Goal: Information Seeking & Learning: Understand process/instructions

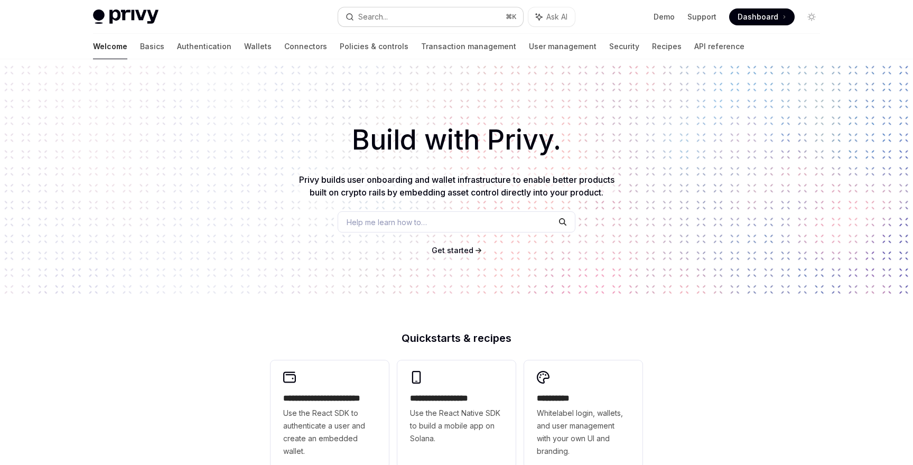
click at [407, 19] on button "Search... ⌘ K" at bounding box center [430, 16] width 185 height 19
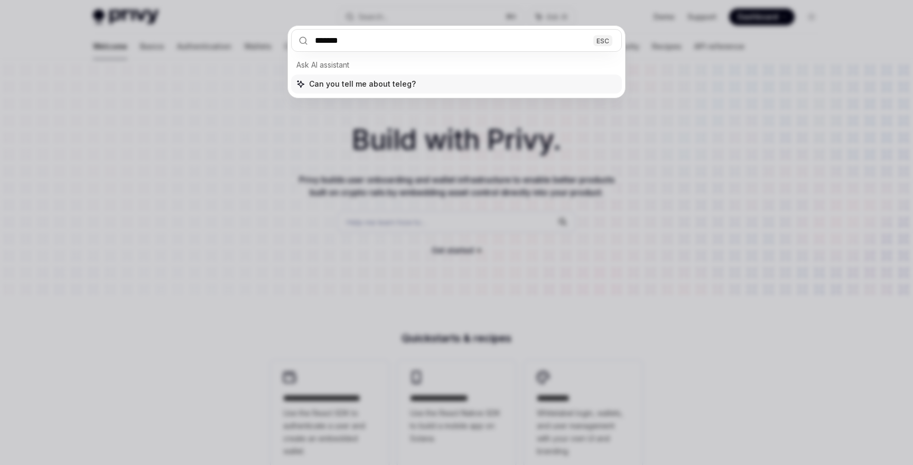
type input "********"
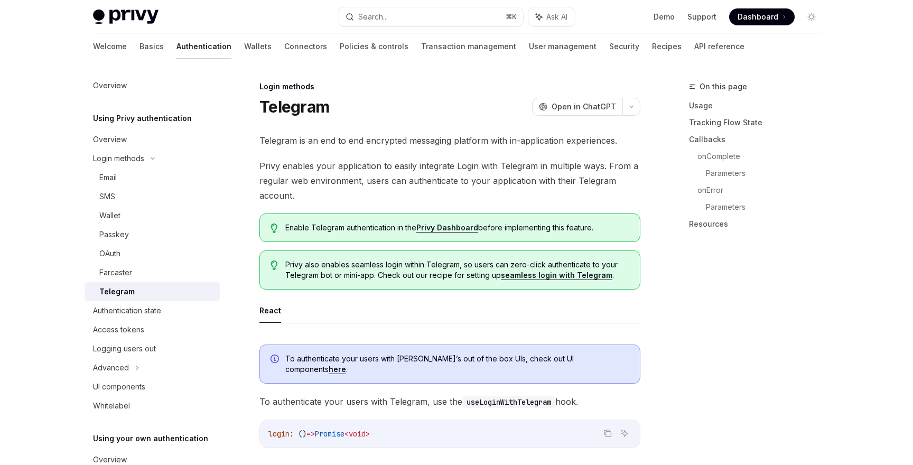
type textarea "*"
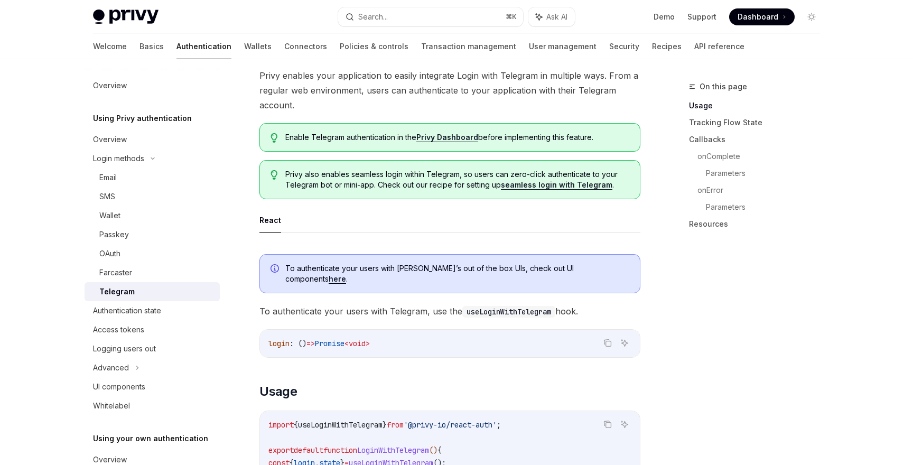
scroll to position [95, 0]
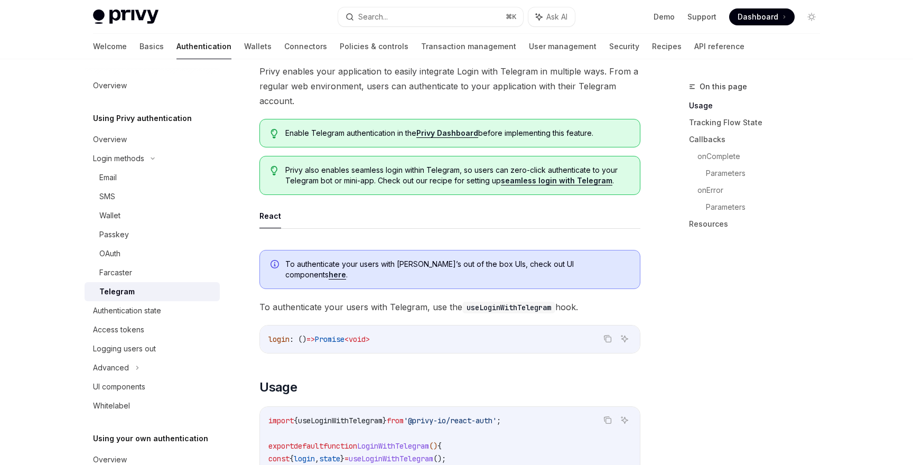
click at [514, 179] on link "seamless login with Telegram" at bounding box center [557, 181] width 112 height 10
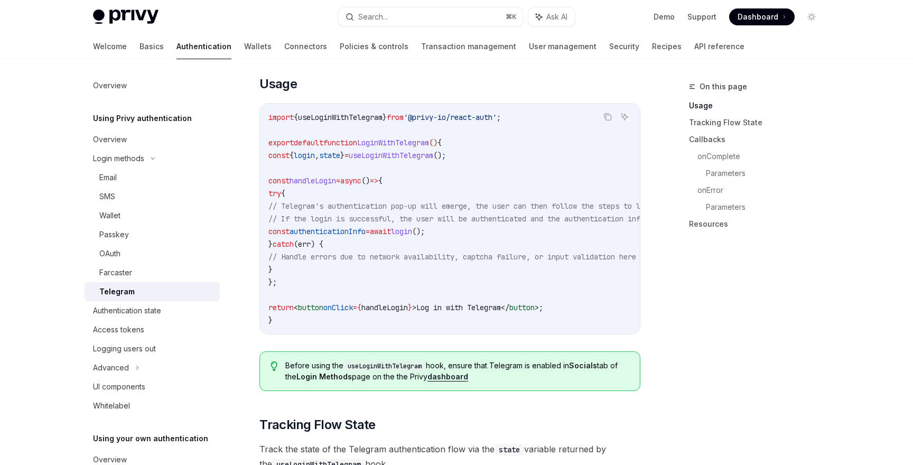
scroll to position [402, 0]
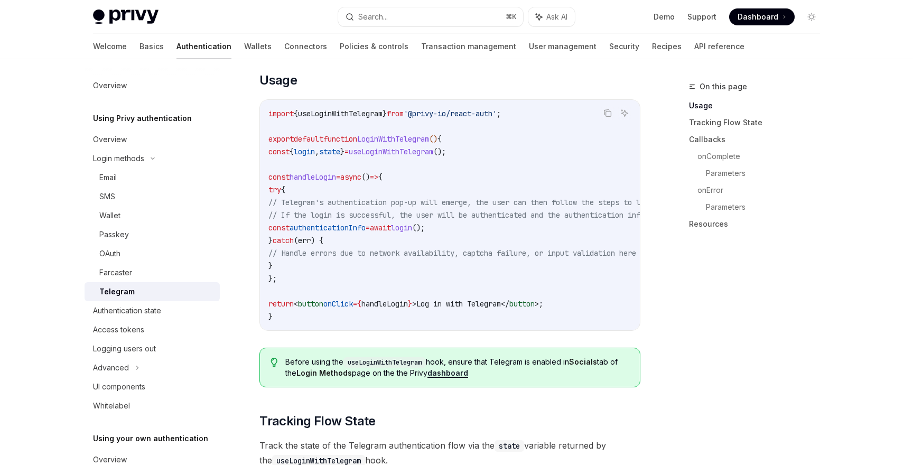
click at [369, 109] on span "useLoginWithTelegram" at bounding box center [340, 114] width 85 height 10
copy span "useLoginWithTelegram"
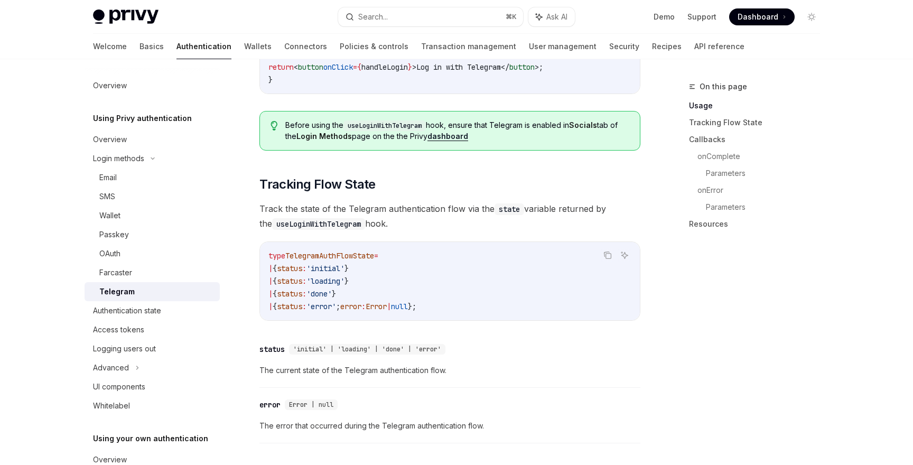
scroll to position [624, 0]
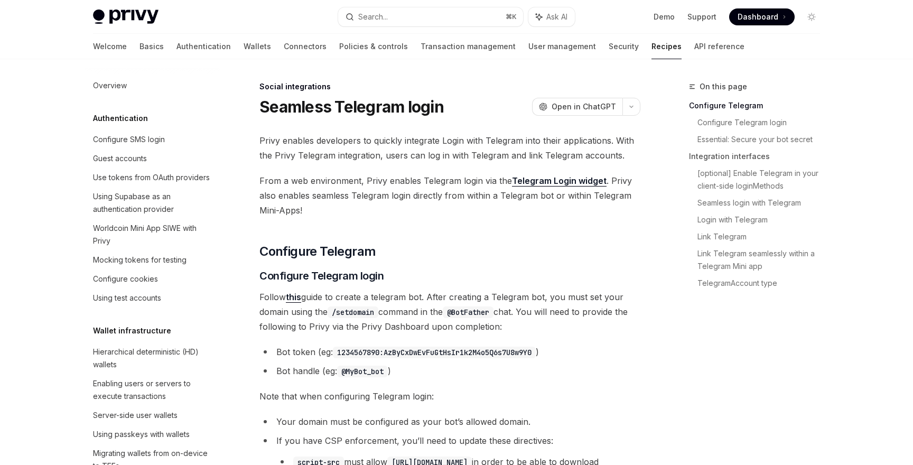
scroll to position [651, 0]
